Goal: Navigation & Orientation: Find specific page/section

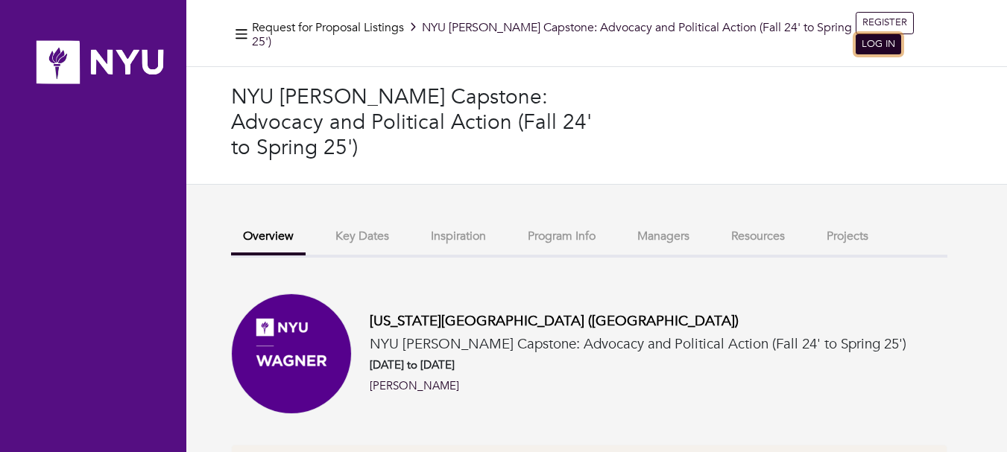
click at [901, 34] on link "LOG IN" at bounding box center [878, 44] width 45 height 21
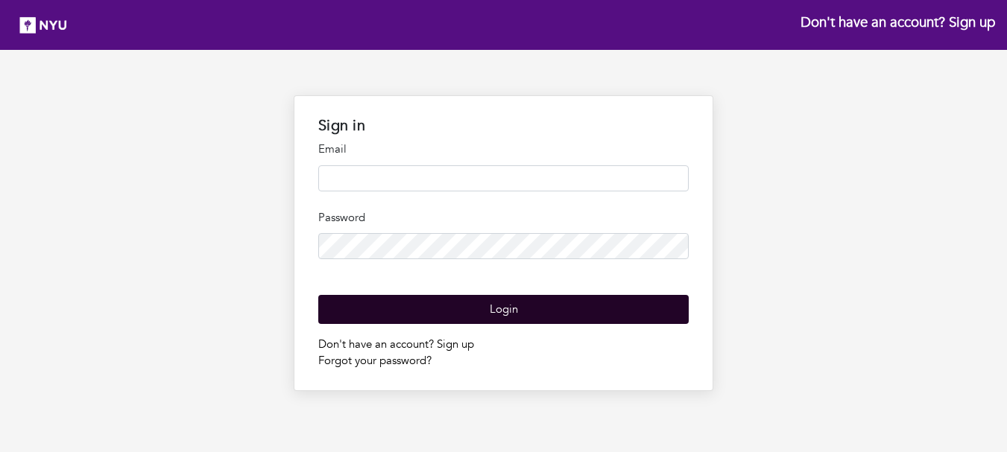
type input "**********"
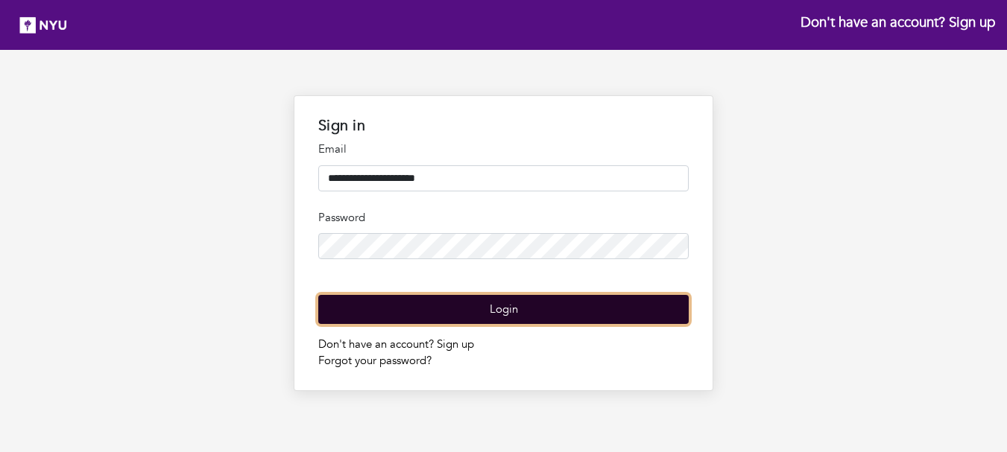
click at [493, 324] on button "Login" at bounding box center [503, 309] width 370 height 29
click at [505, 324] on button "Login" at bounding box center [503, 309] width 370 height 29
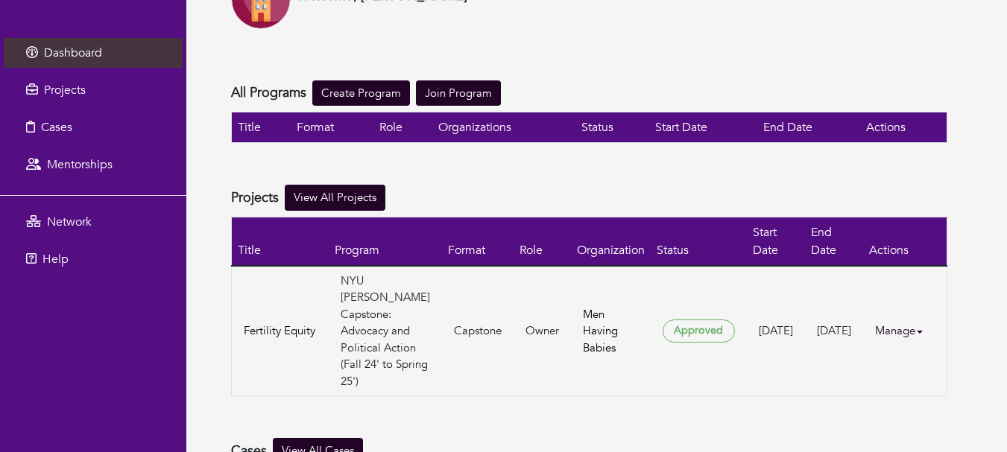
scroll to position [98, 0]
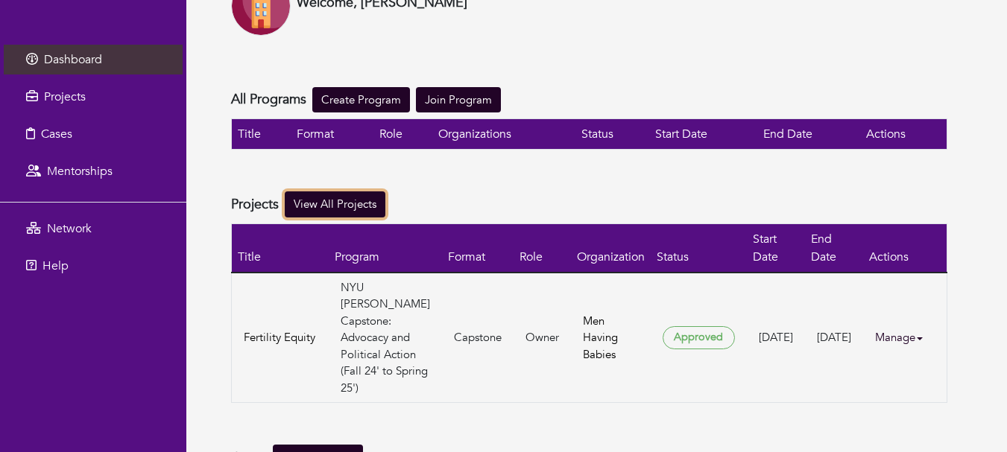
click at [349, 208] on link "View All Projects" at bounding box center [335, 205] width 101 height 26
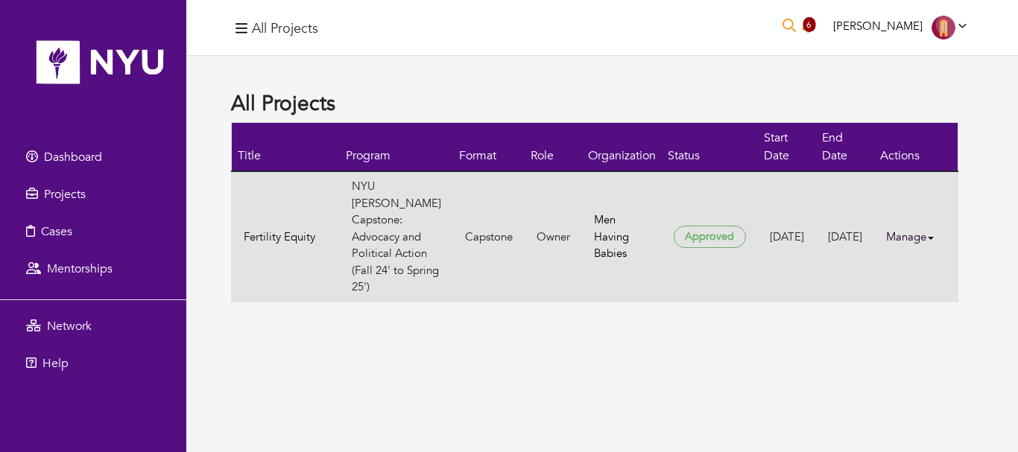
click at [906, 230] on link "Manage" at bounding box center [916, 237] width 60 height 29
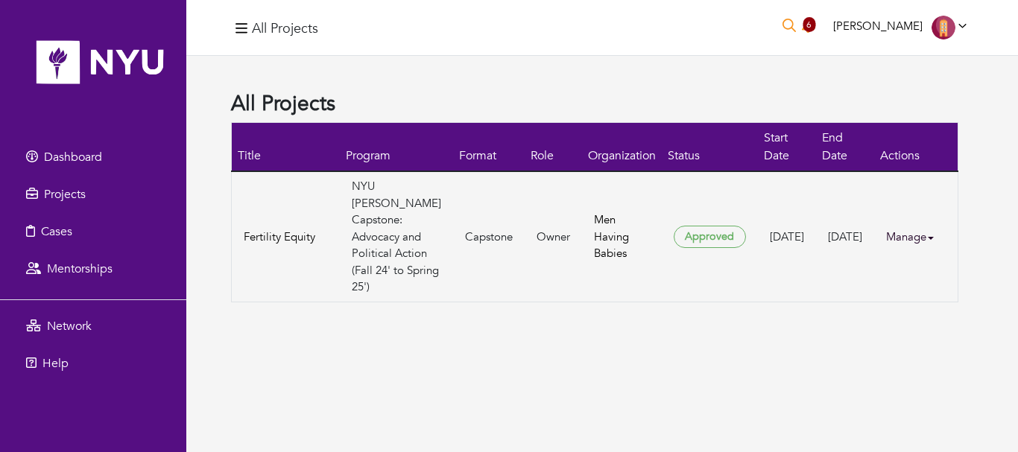
click at [817, 357] on div "All Projects 6 [PERSON_NAME] [PERSON_NAME] My profile My organizations Settings…" at bounding box center [602, 226] width 832 height 452
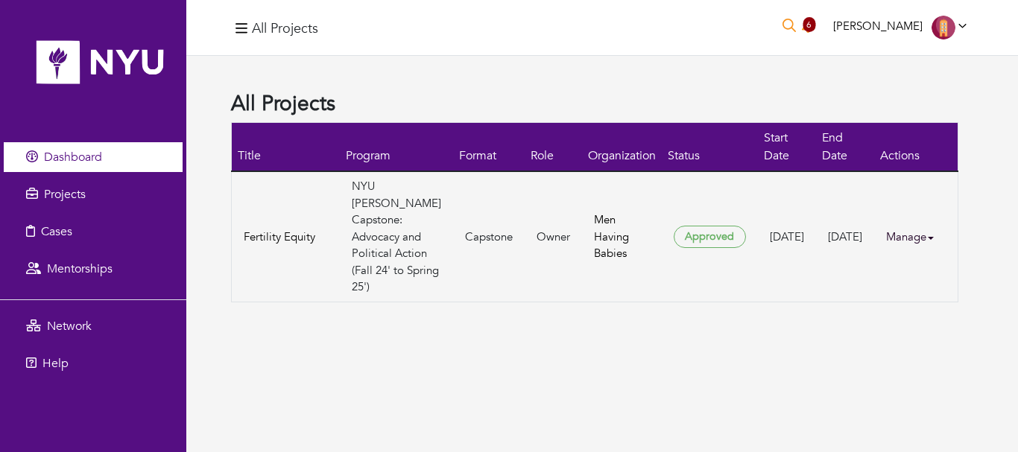
click at [99, 156] on span "Dashboard" at bounding box center [73, 157] width 58 height 16
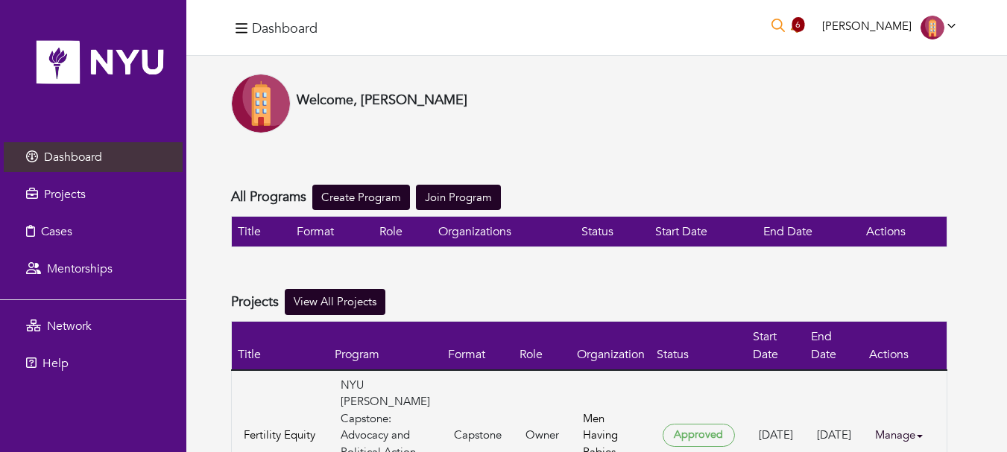
click at [804, 29] on span "6" at bounding box center [798, 24] width 13 height 15
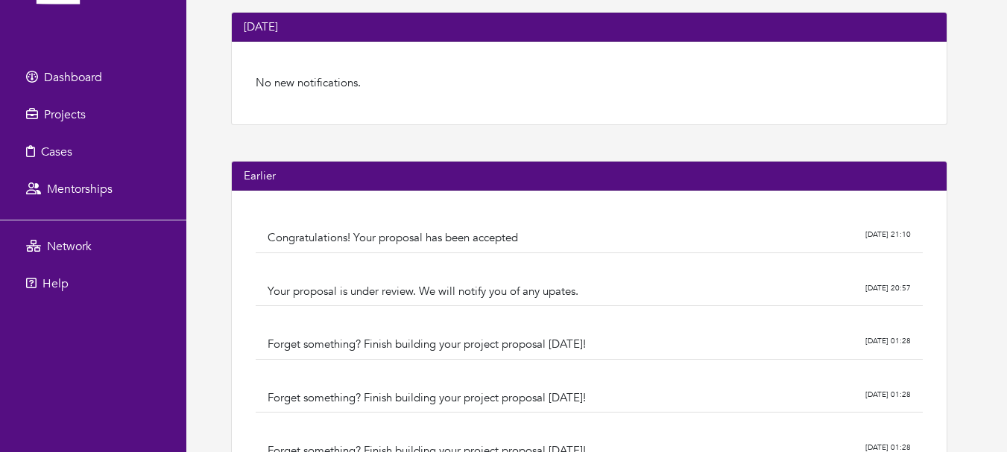
scroll to position [83, 0]
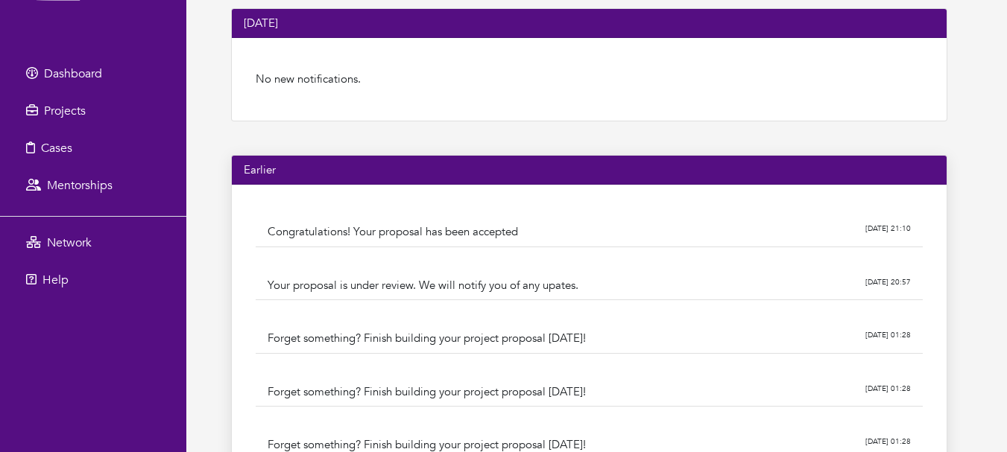
click at [427, 236] on div "Congratulations! Your proposal has been accepted" at bounding box center [509, 232] width 482 height 17
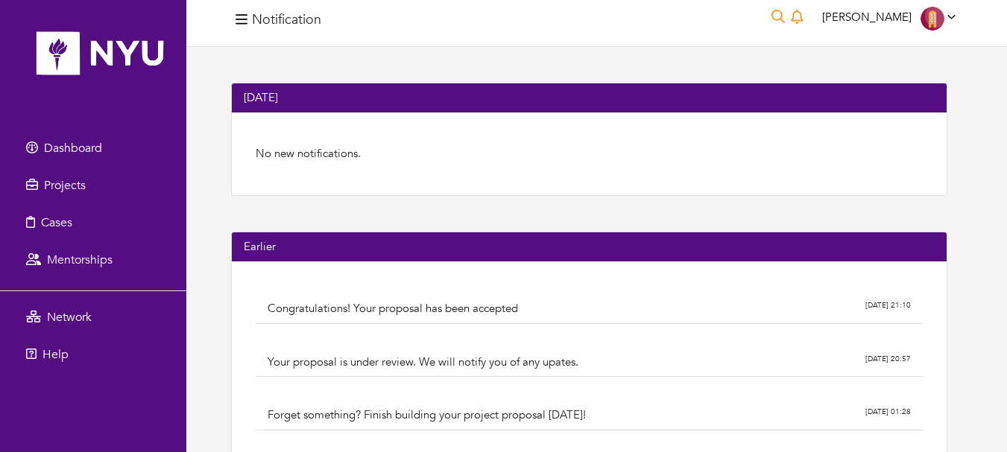
scroll to position [0, 0]
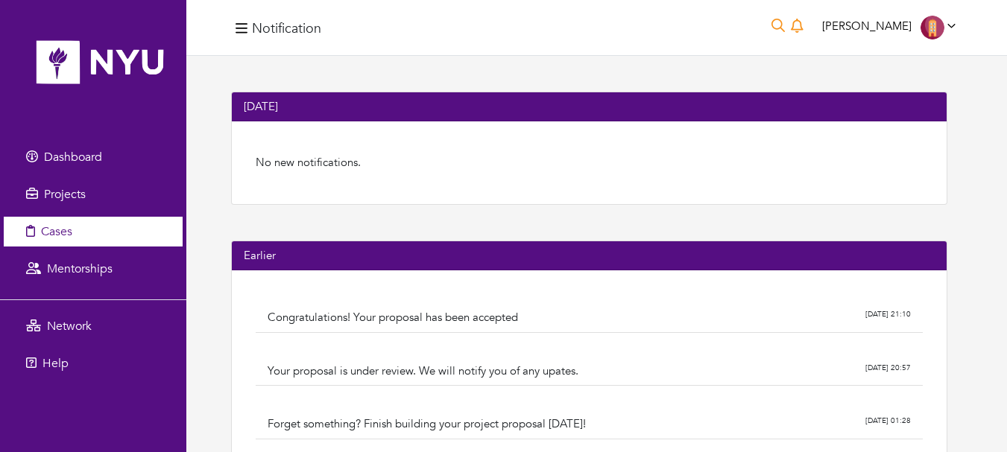
click at [71, 233] on span "Cases" at bounding box center [56, 232] width 31 height 16
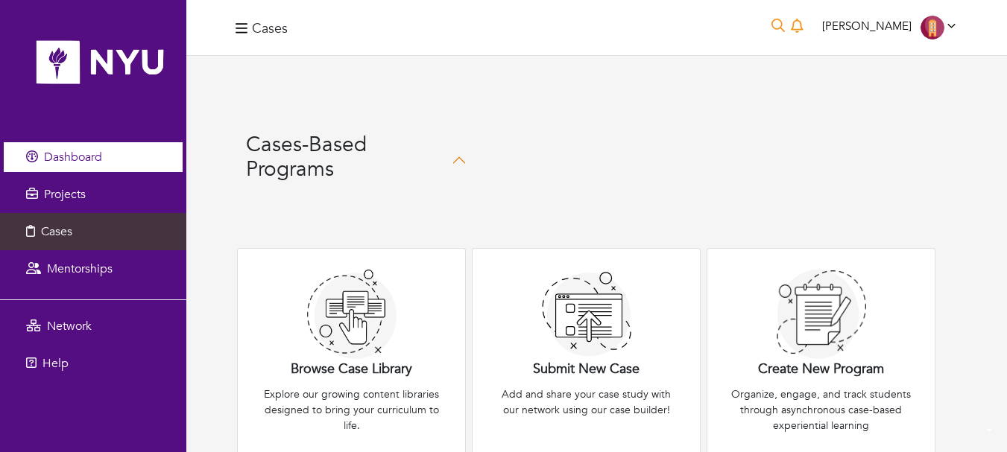
click at [95, 165] on link "Dashboard" at bounding box center [93, 157] width 179 height 30
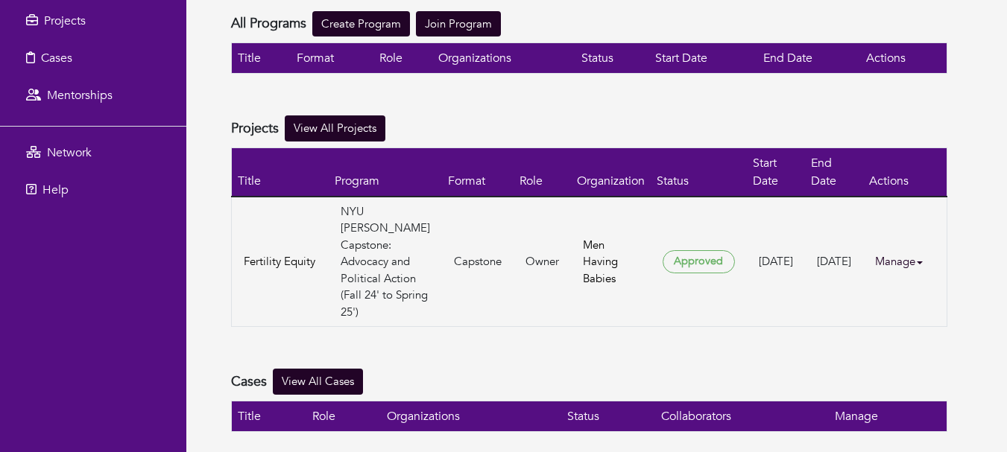
scroll to position [294, 0]
